Goal: Information Seeking & Learning: Learn about a topic

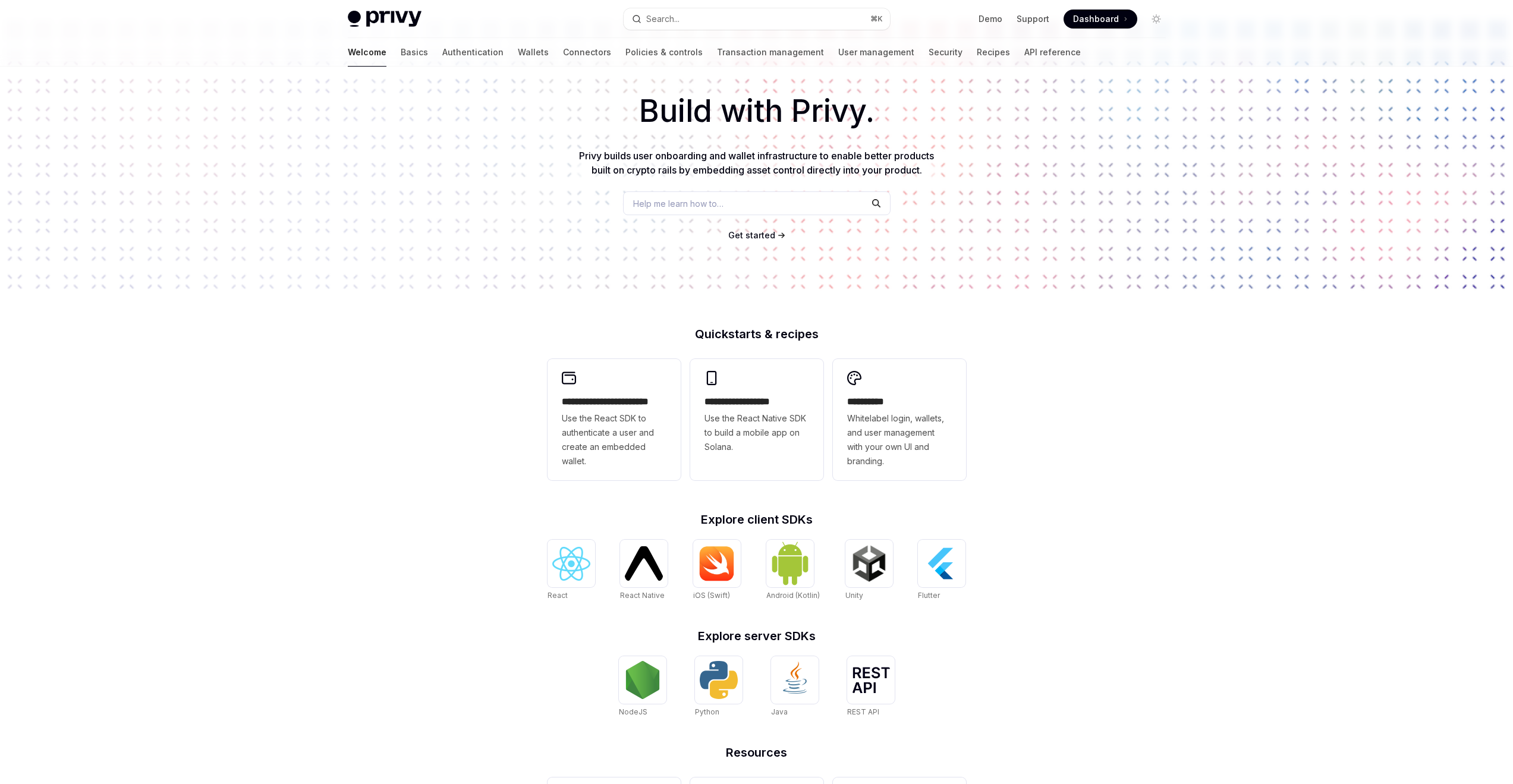
scroll to position [4, 0]
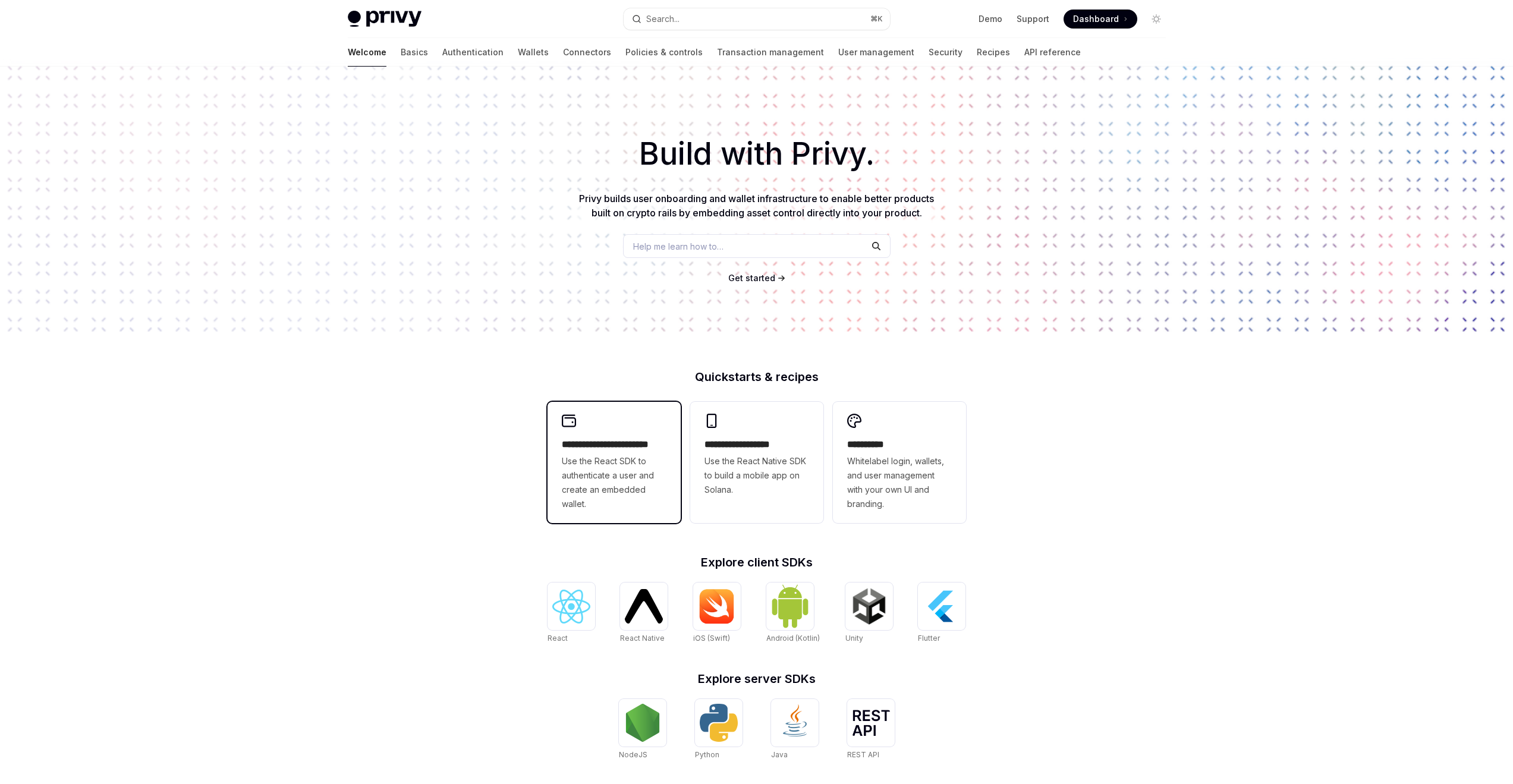
click at [618, 420] on div "**********" at bounding box center [613, 461] width 134 height 121
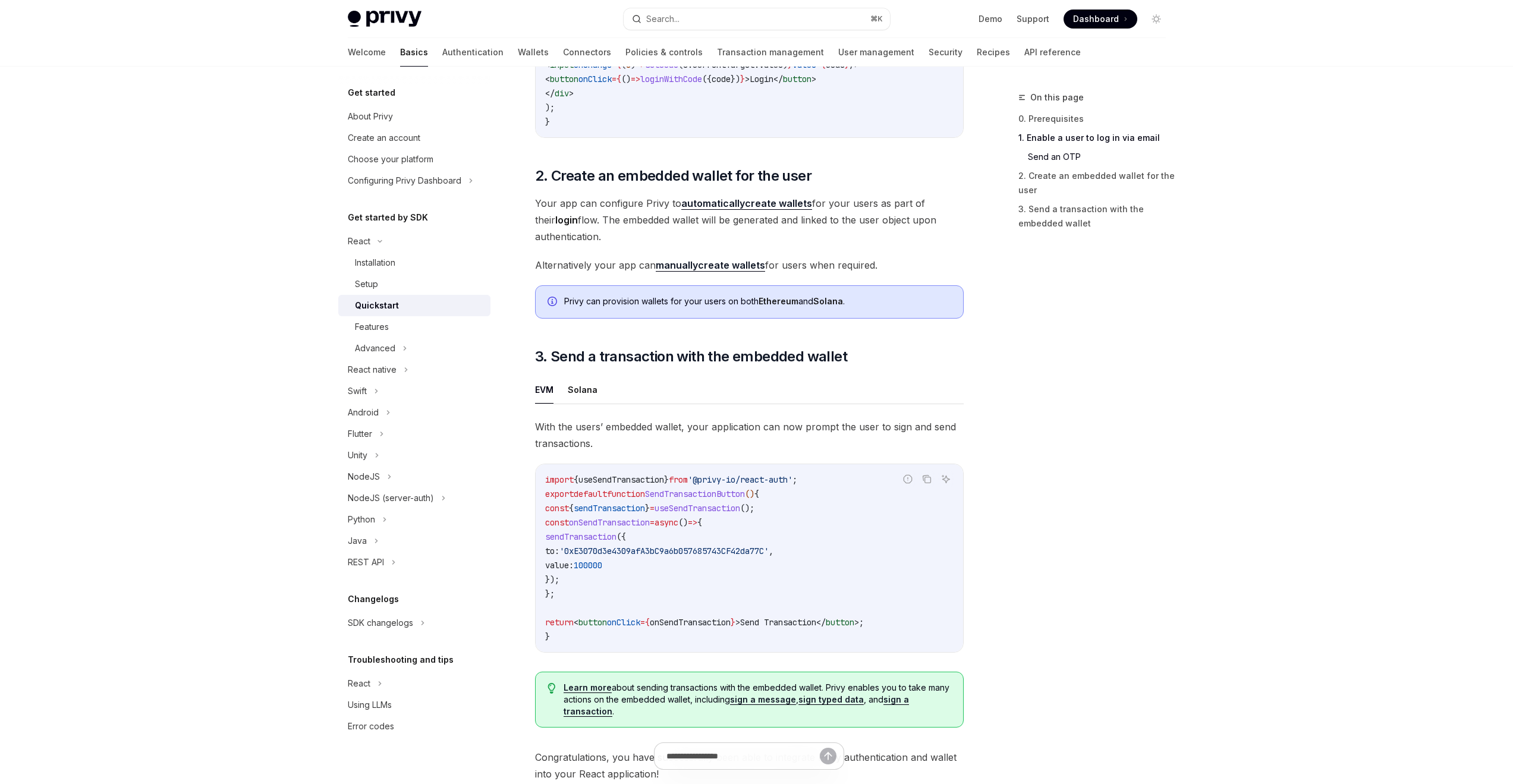
scroll to position [779, 0]
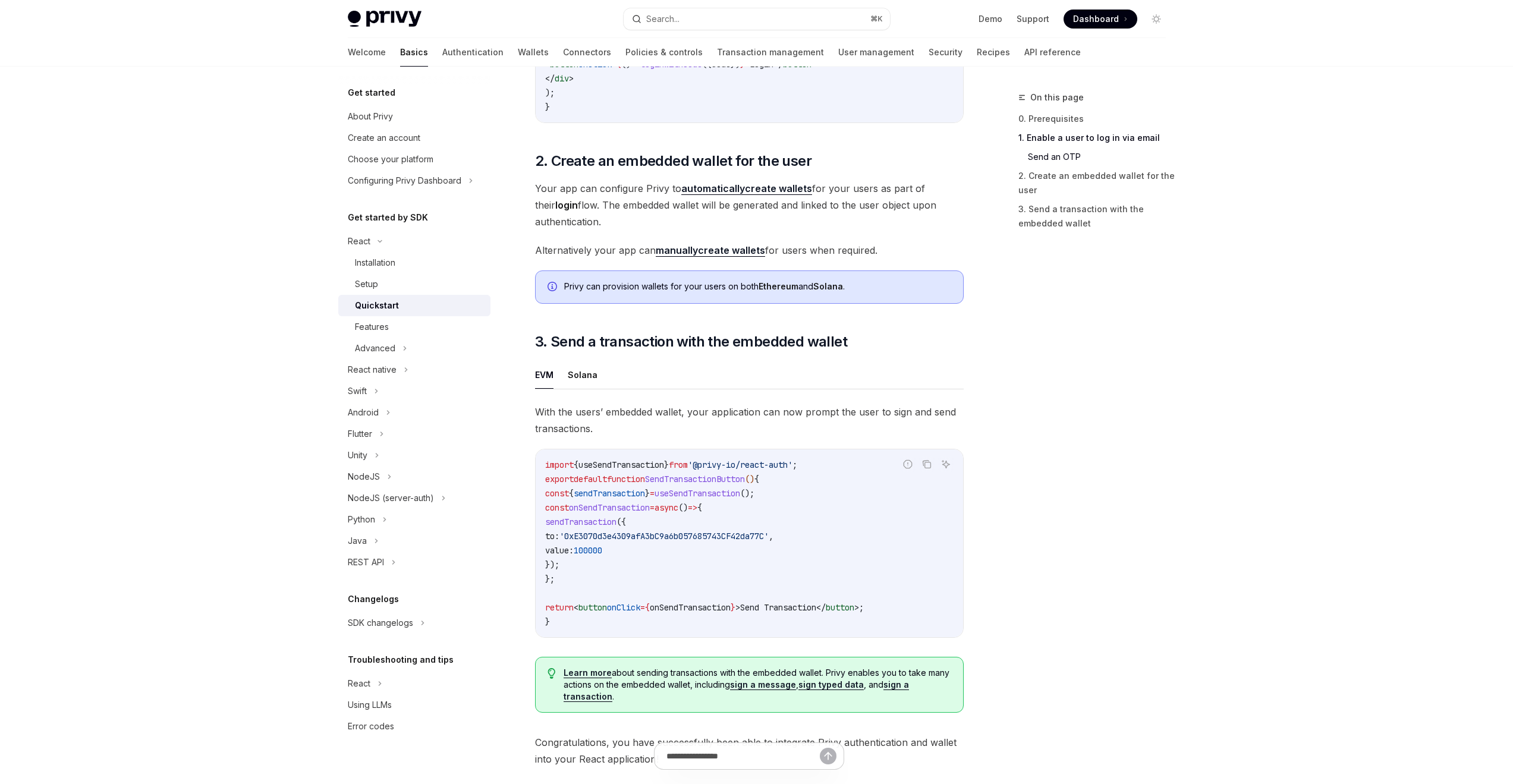
click at [574, 395] on div "EVM Solana With the users’ embedded wallet, your application can now prompt the…" at bounding box center [750, 541] width 429 height 362
click at [575, 389] on button "Solana" at bounding box center [582, 374] width 30 height 28
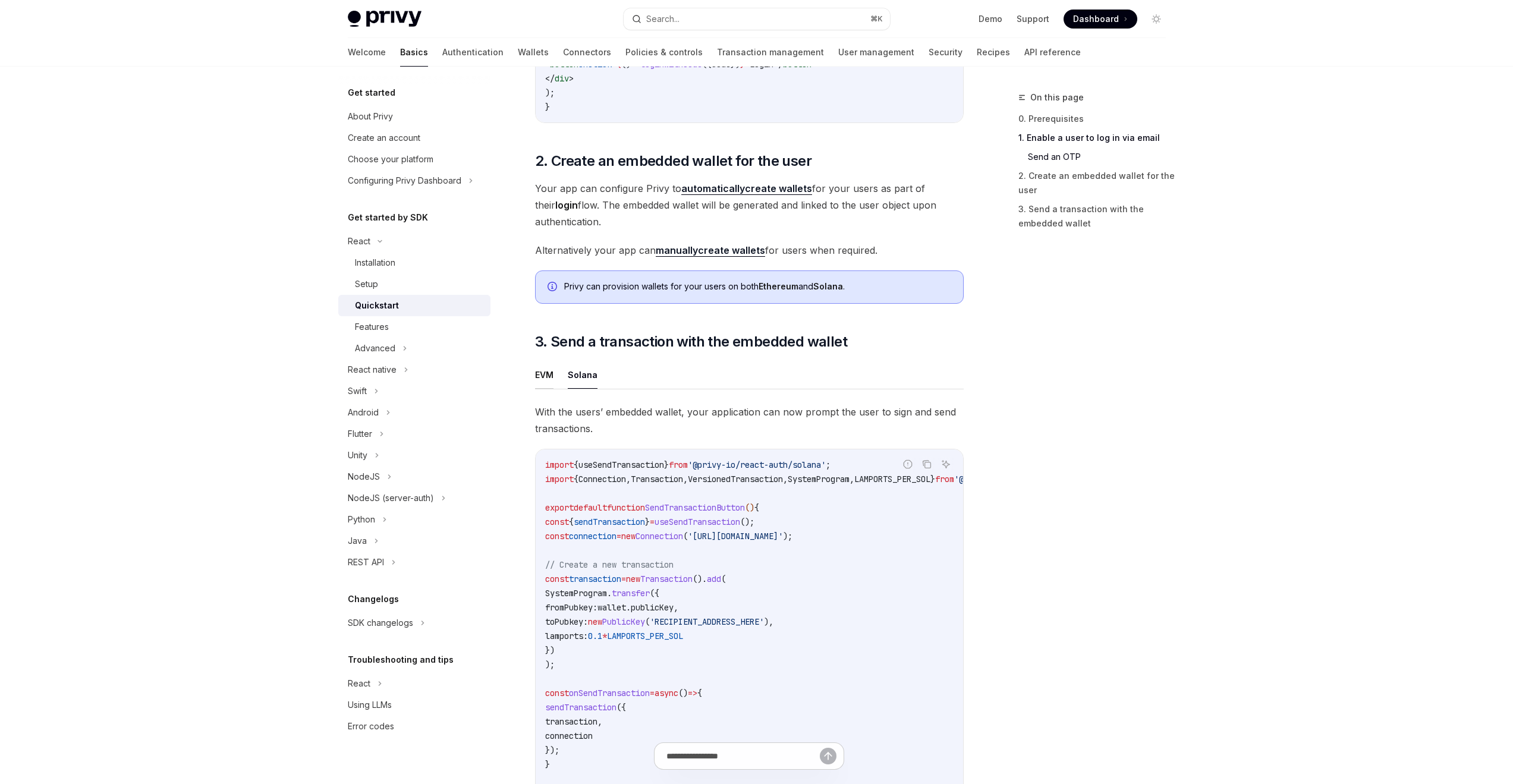
click at [543, 386] on button "EVM" at bounding box center [544, 374] width 18 height 28
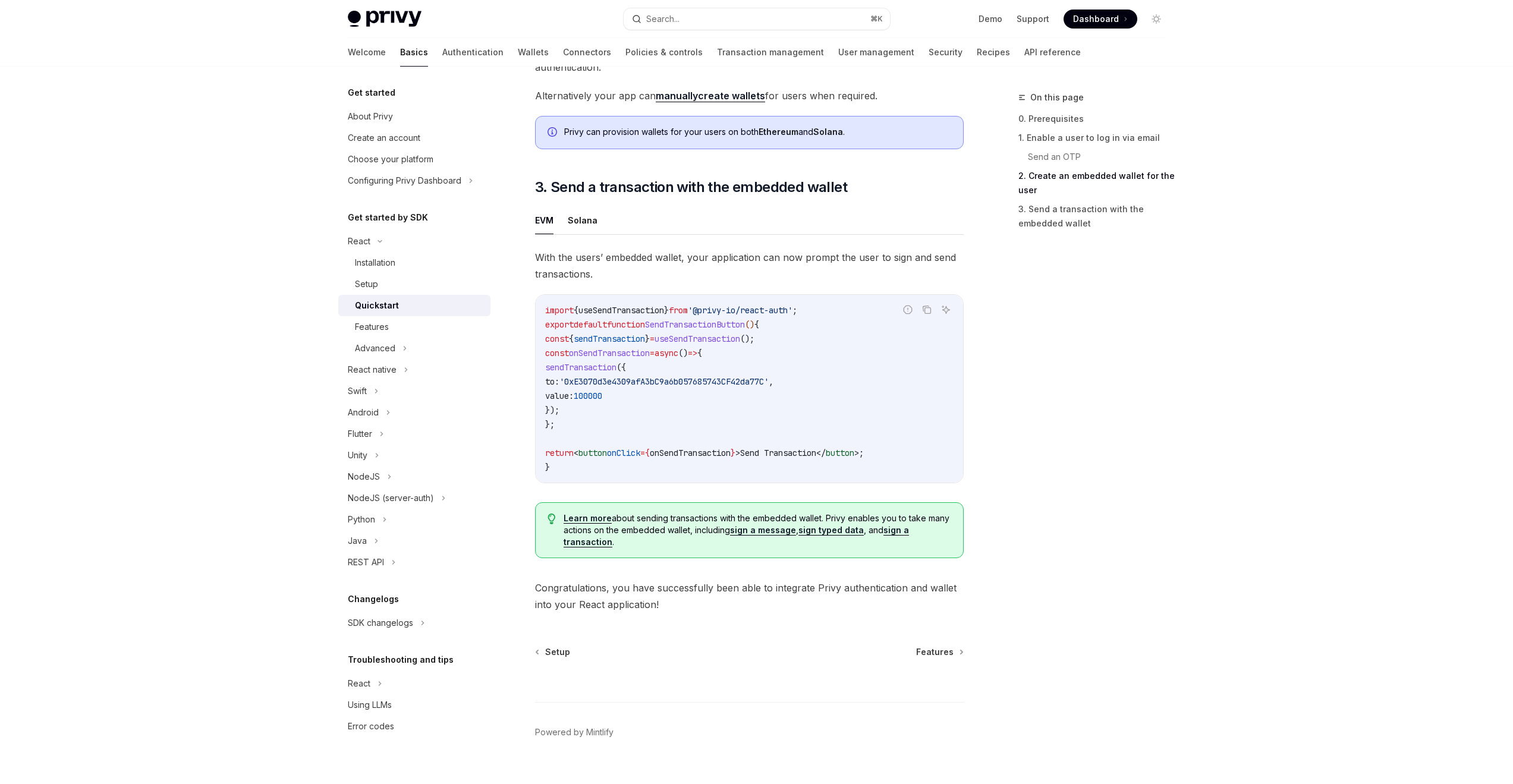
scroll to position [959, 0]
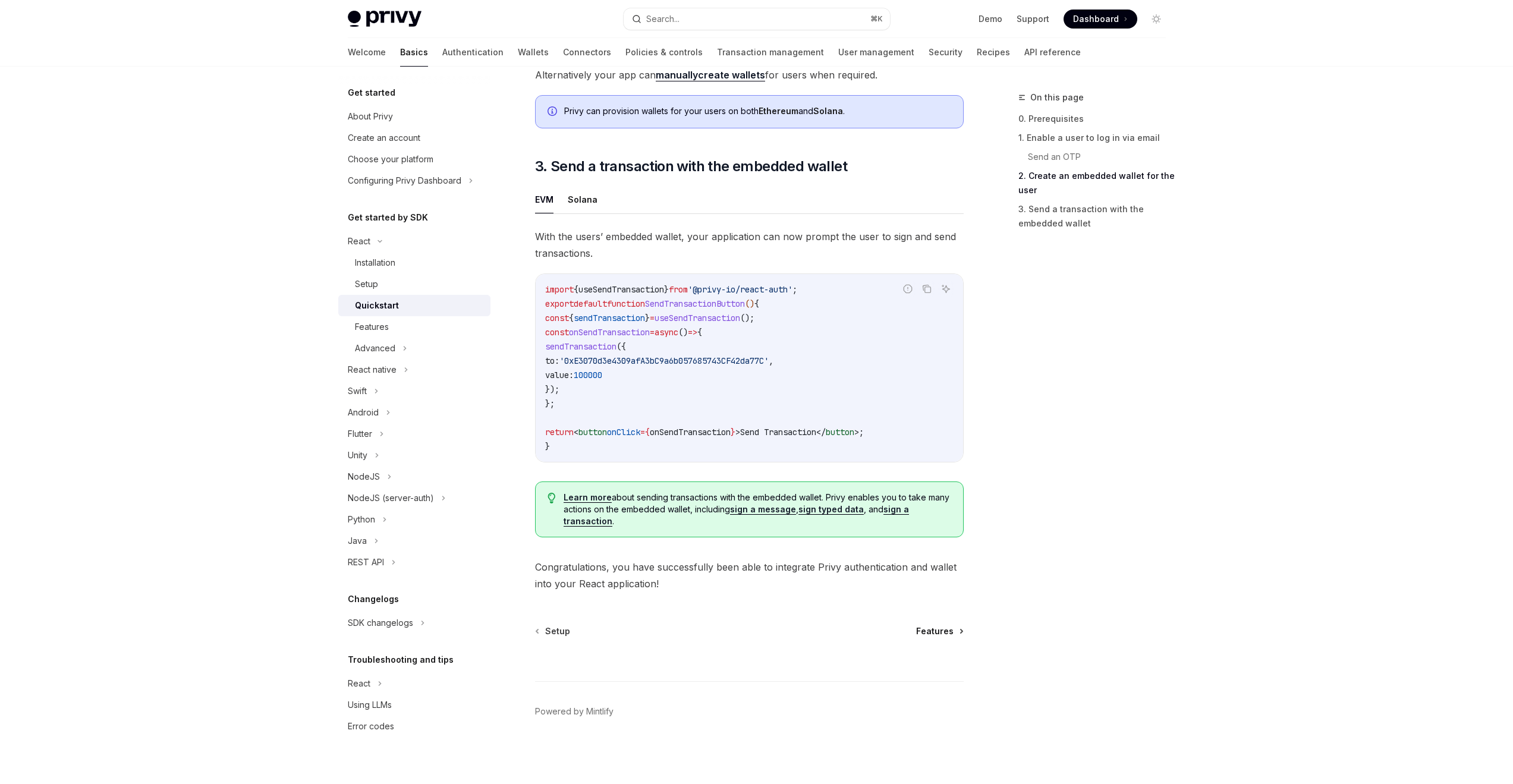
click at [942, 634] on span "Features" at bounding box center [934, 630] width 37 height 12
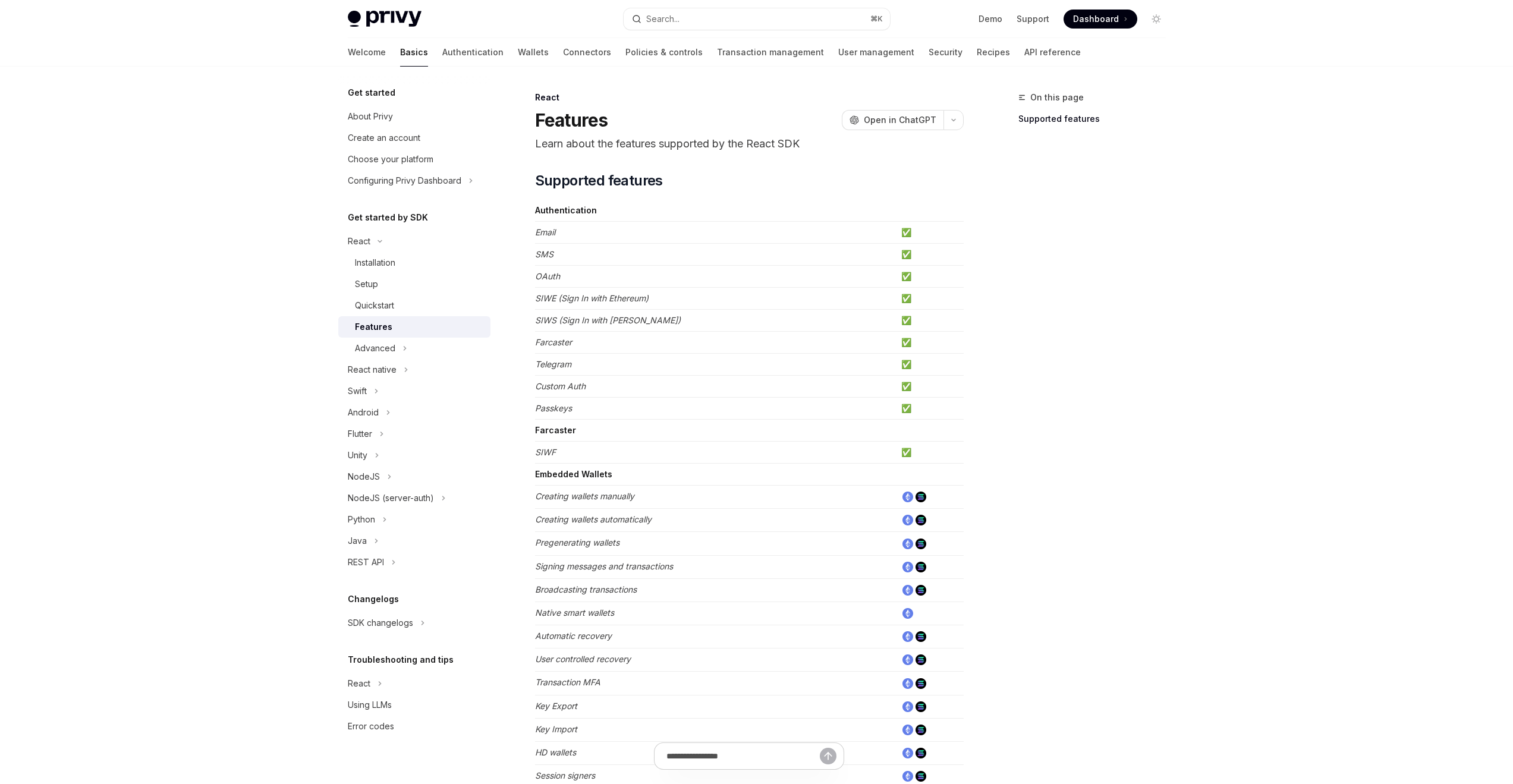
click at [882, 104] on div "React Features OpenAI Open in ChatGPT" at bounding box center [750, 111] width 429 height 39
click at [885, 115] on span "Open in ChatGPT" at bounding box center [900, 120] width 73 height 12
click at [391, 121] on div "About Privy" at bounding box center [371, 116] width 45 height 15
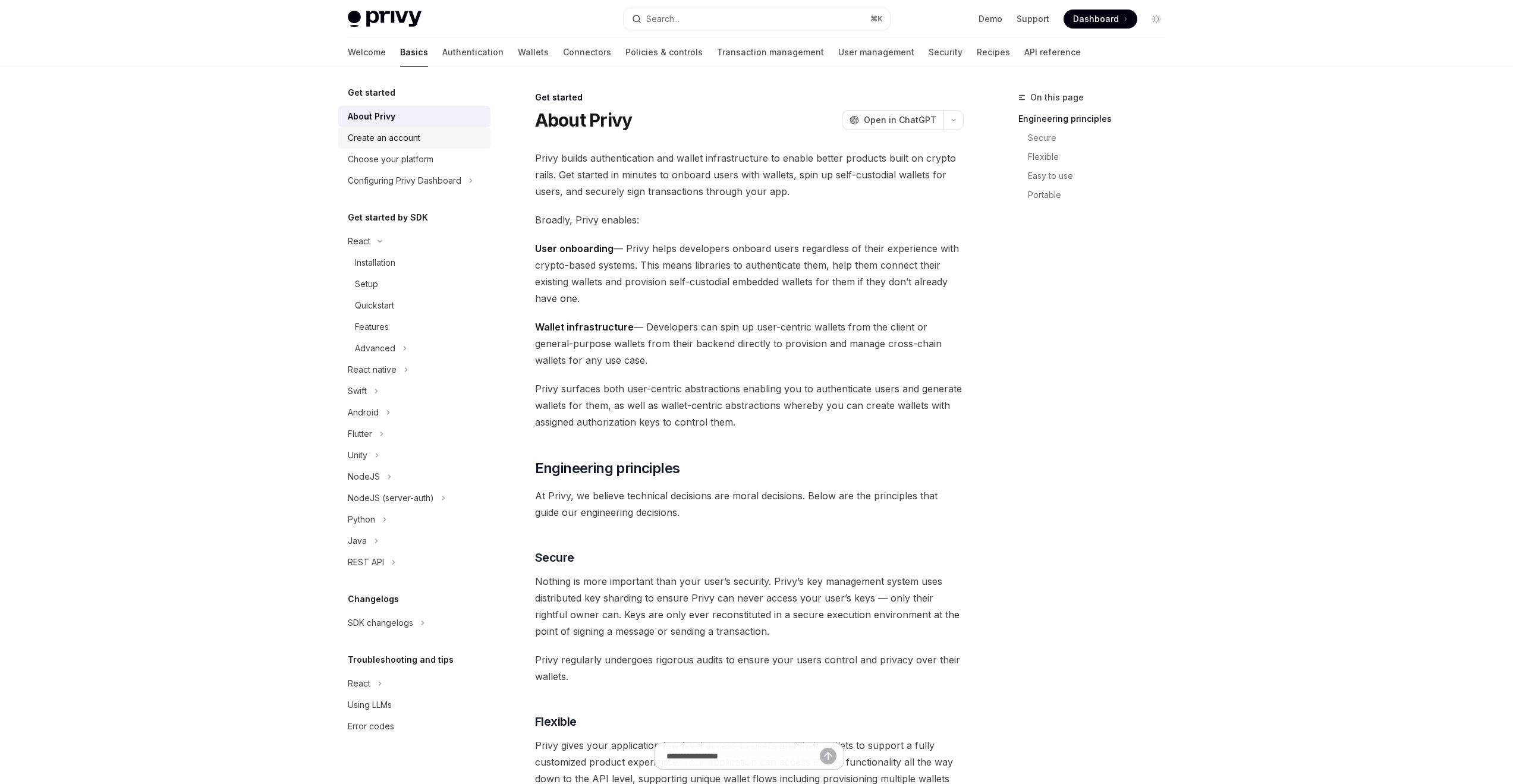
click at [394, 132] on div "Create an account" at bounding box center [384, 138] width 73 height 15
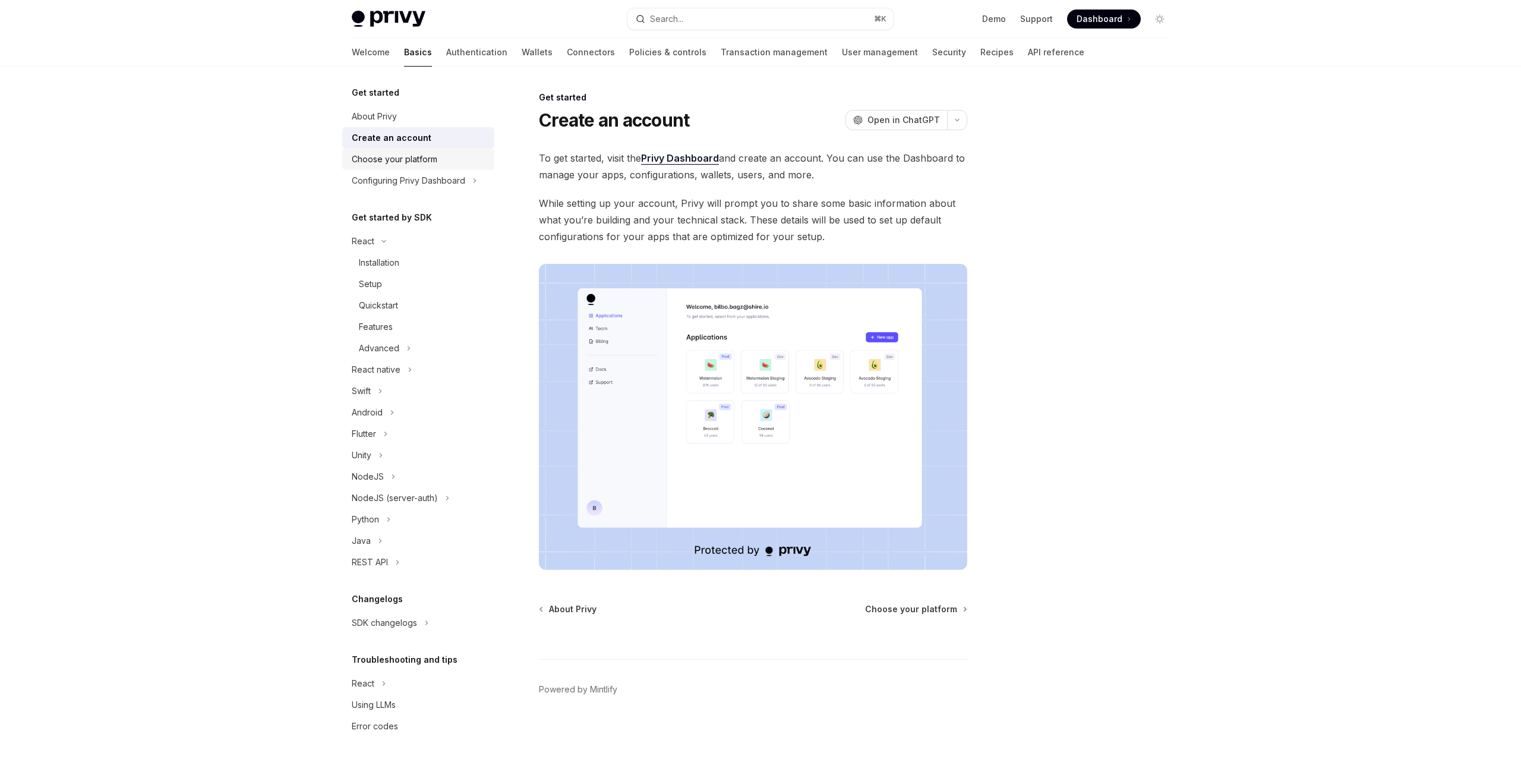
click at [399, 149] on link "Choose your platform" at bounding box center [418, 160] width 152 height 22
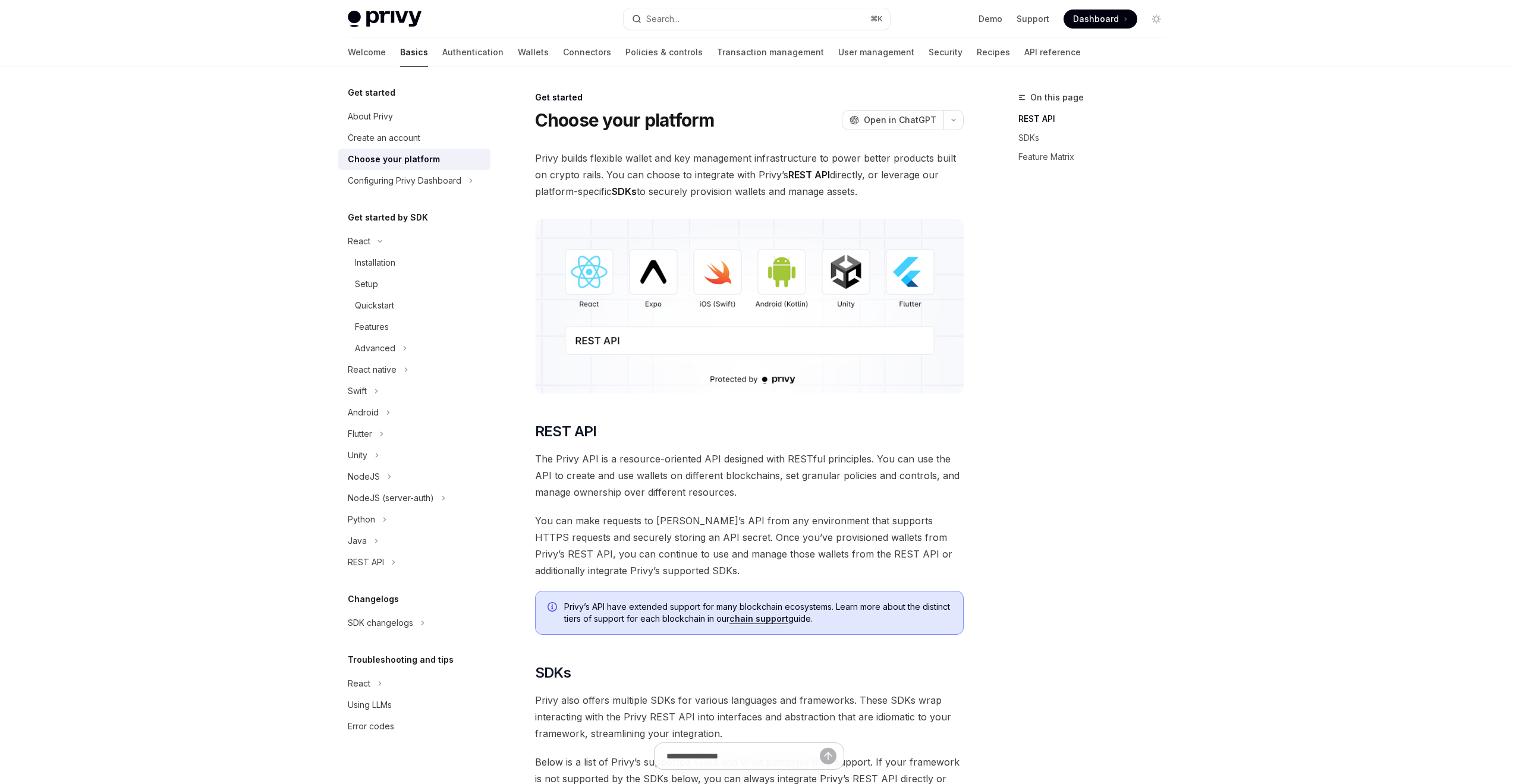
type textarea "*"
